Goal: Information Seeking & Learning: Compare options

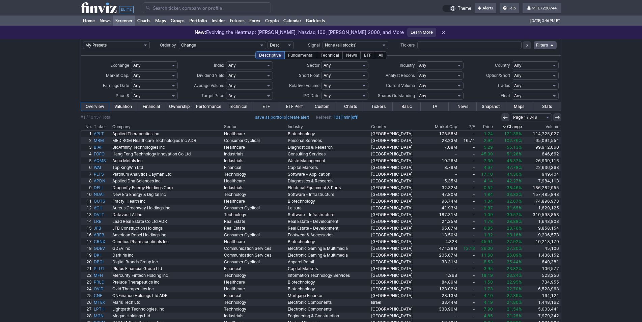
click at [268, 106] on link "ETF" at bounding box center [266, 106] width 28 height 9
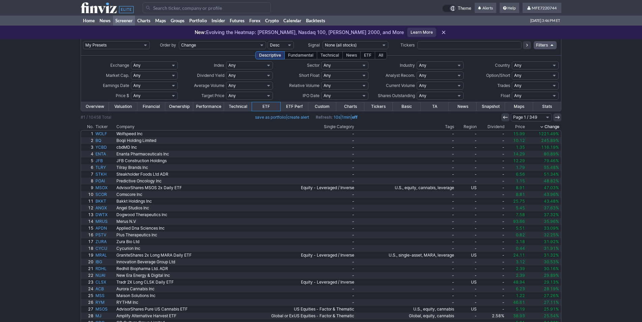
click at [494, 127] on th "Dividend" at bounding box center [492, 127] width 28 height 7
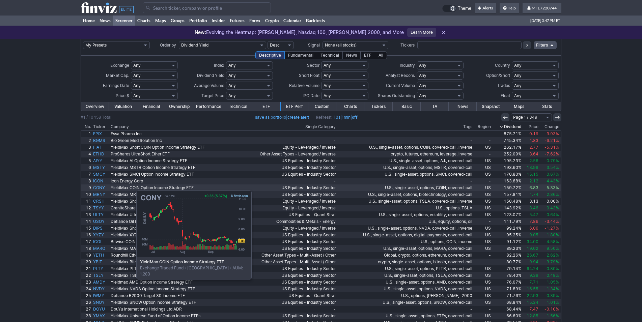
click at [102, 187] on link "CONY" at bounding box center [101, 188] width 18 height 7
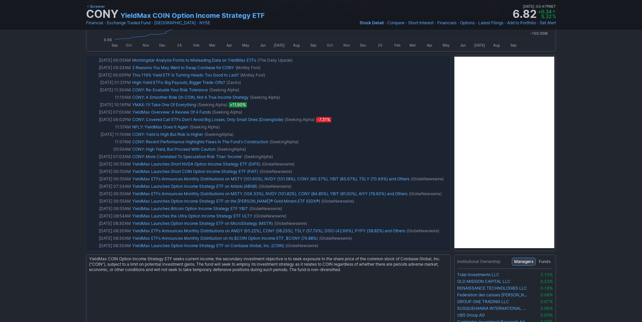
scroll to position [16, 0]
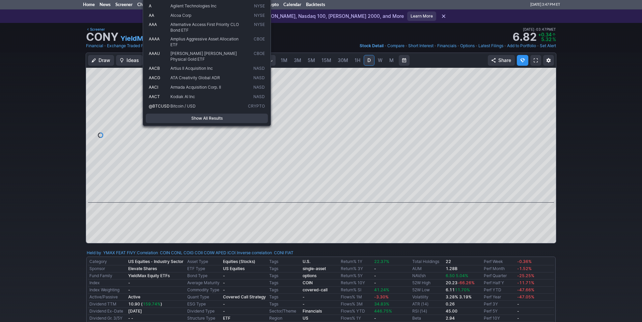
click at [570, 188] on div "Draw Ideas Candle 1M 3M 5M 15M 30M 1H D W M Share" at bounding box center [321, 151] width 642 height 196
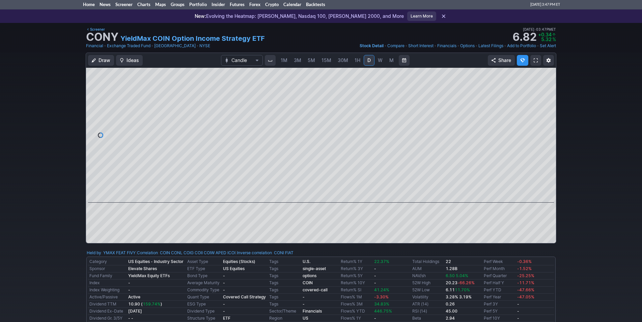
scroll to position [593, 0]
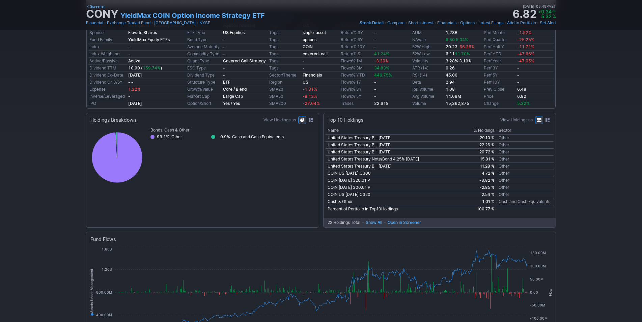
scroll to position [0, 0]
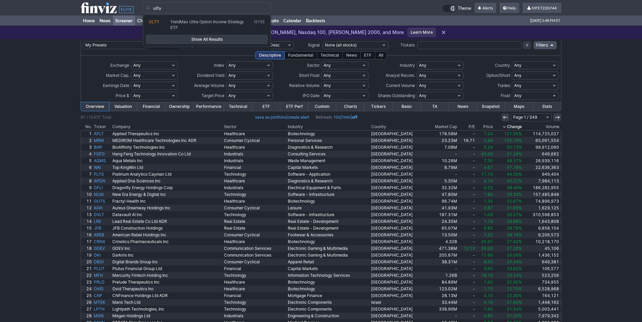
type input "ulty"
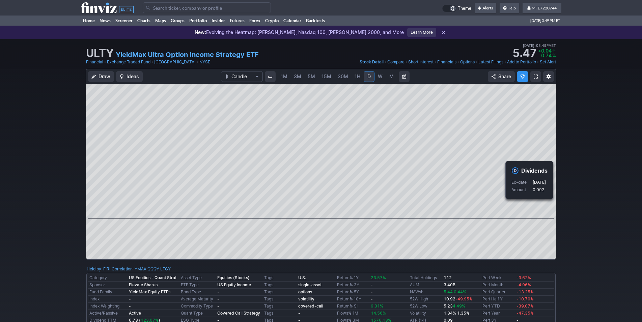
click at [575, 211] on div "Draw Ideas Candle 1M 3M 5M 15M 30M 1H D W M Share" at bounding box center [321, 167] width 642 height 196
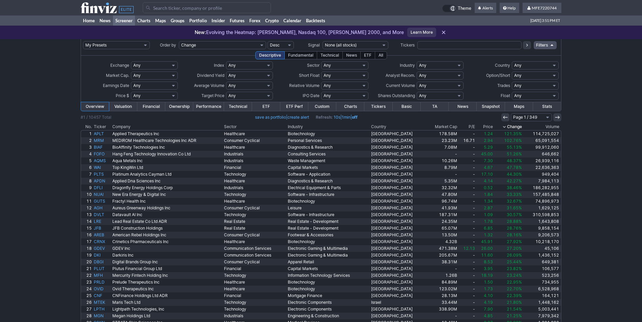
click at [189, 5] on input "Search" at bounding box center [207, 7] width 128 height 11
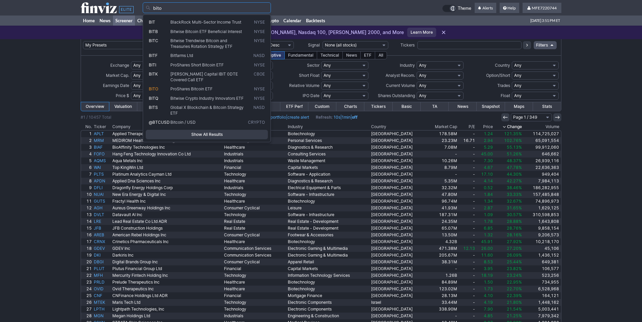
type input "bito"
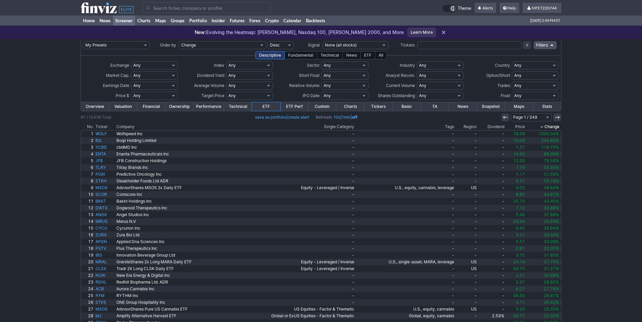
click at [498, 127] on th "Dividend" at bounding box center [492, 127] width 28 height 7
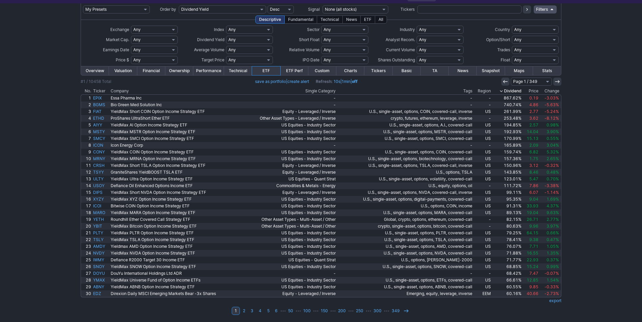
scroll to position [36, 0]
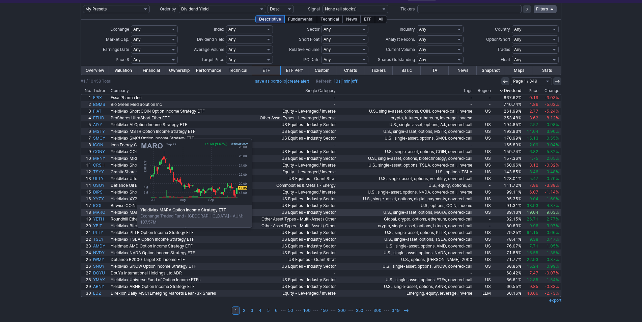
click at [103, 213] on link "MARO" at bounding box center [101, 212] width 18 height 7
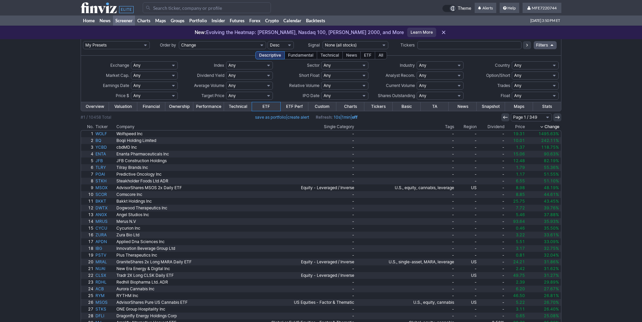
click at [500, 129] on th "Dividend" at bounding box center [492, 127] width 28 height 7
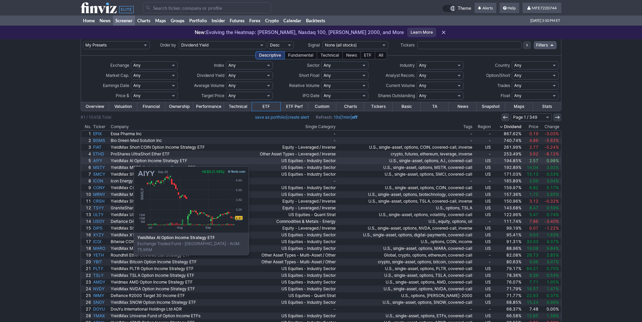
click at [99, 162] on link "AIYY" at bounding box center [101, 161] width 18 height 7
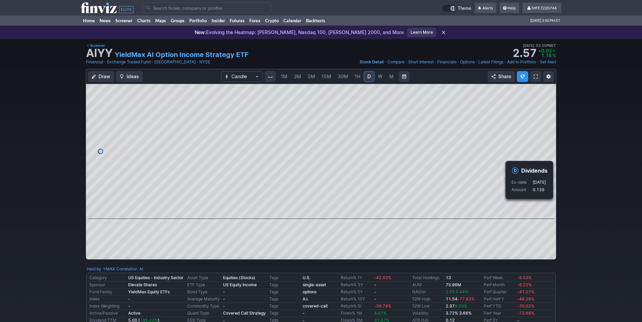
click at [575, 215] on div "Draw Ideas Candle 1M 3M 5M 15M 30M 1H D W M Share" at bounding box center [321, 167] width 642 height 196
click at [582, 228] on div "Draw Ideas Candle 1M 3M 5M 15M 30M 1H D W M Share" at bounding box center [321, 167] width 642 height 196
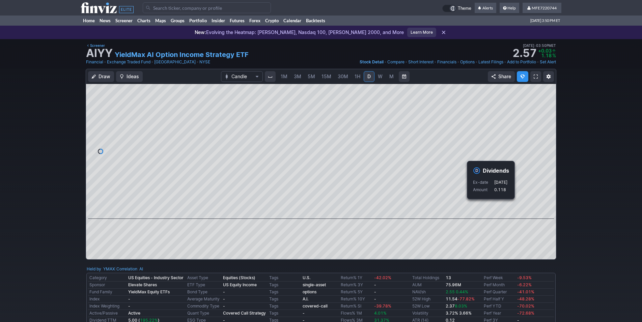
click at [573, 221] on div "Draw Ideas Candle 1M 3M 5M 15M 30M 1H D W M Share" at bounding box center [321, 167] width 642 height 196
click at [574, 222] on div "Draw Ideas Candle 1M 3M 5M 15M 30M 1H D W M Share" at bounding box center [321, 167] width 642 height 196
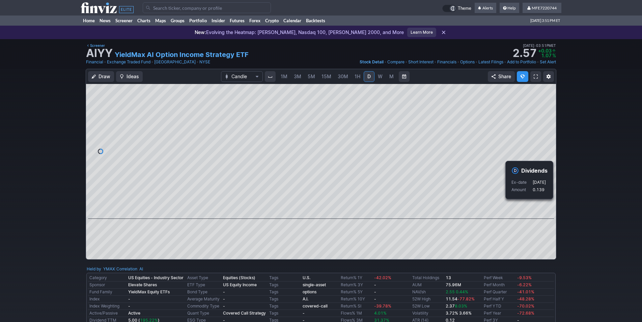
click at [578, 219] on div "Draw Ideas Candle 1M 3M 5M 15M 30M 1H D W M Share" at bounding box center [321, 167] width 642 height 196
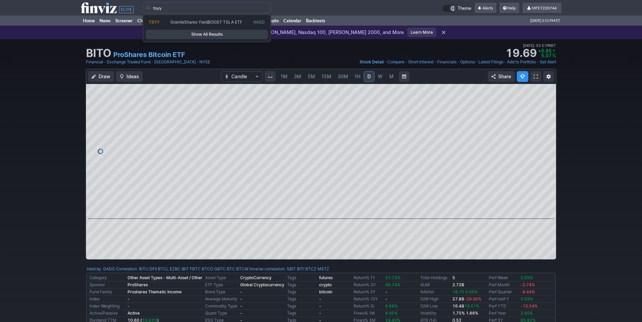
type input "tsyy"
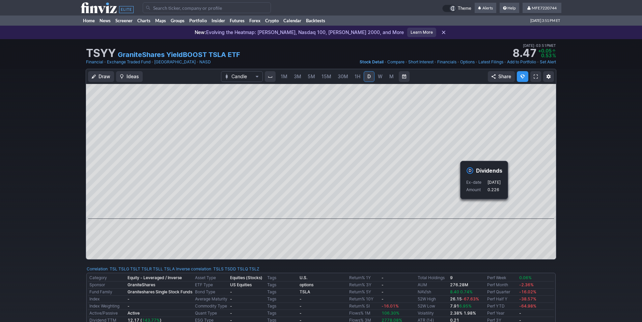
click at [583, 222] on div "Draw Ideas Candle 1M 3M 5M 15M 30M 1H D W M Share" at bounding box center [321, 167] width 642 height 196
